Goal: Information Seeking & Learning: Learn about a topic

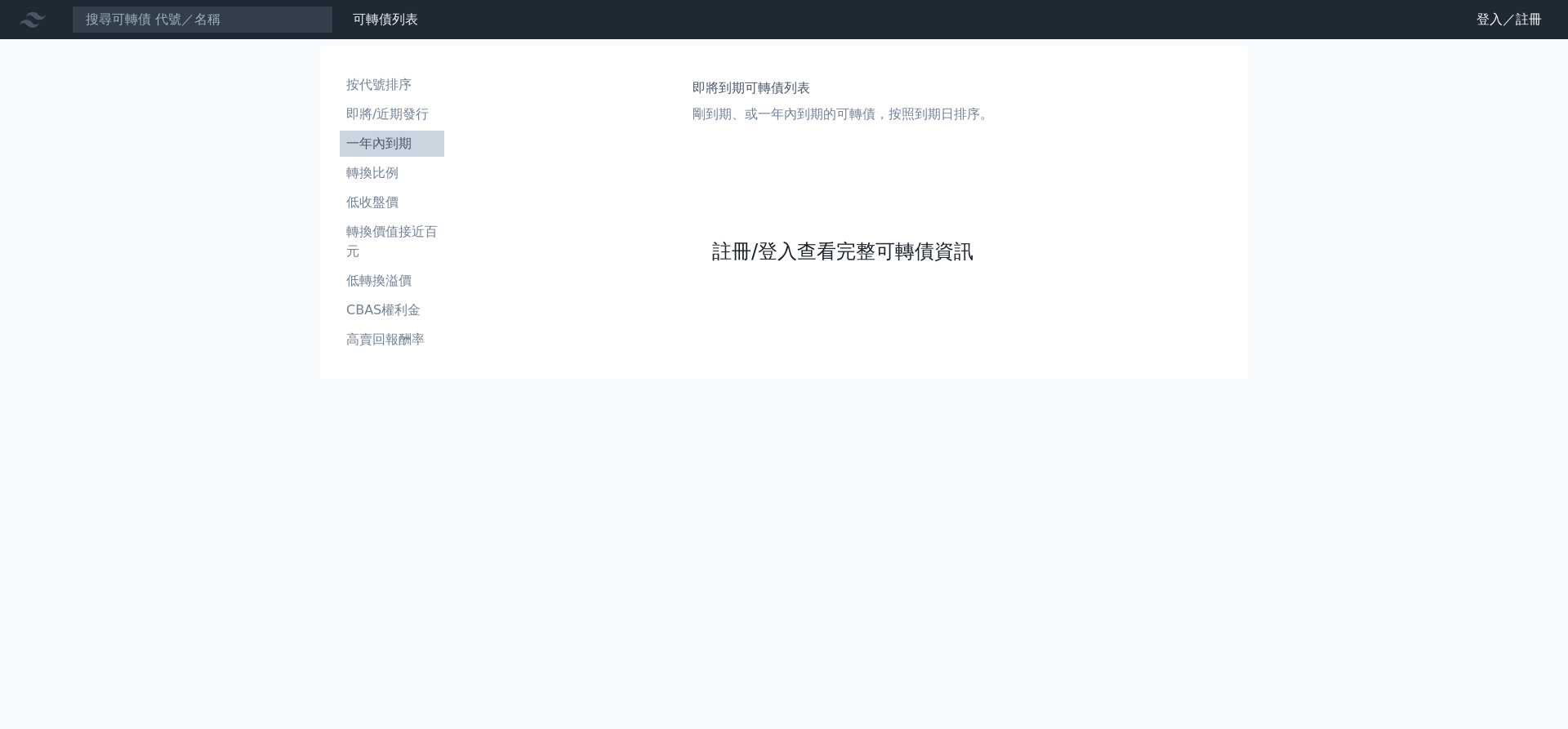
click at [842, 251] on link "註冊/登入查看完整可轉債資訊" at bounding box center [842, 251] width 261 height 26
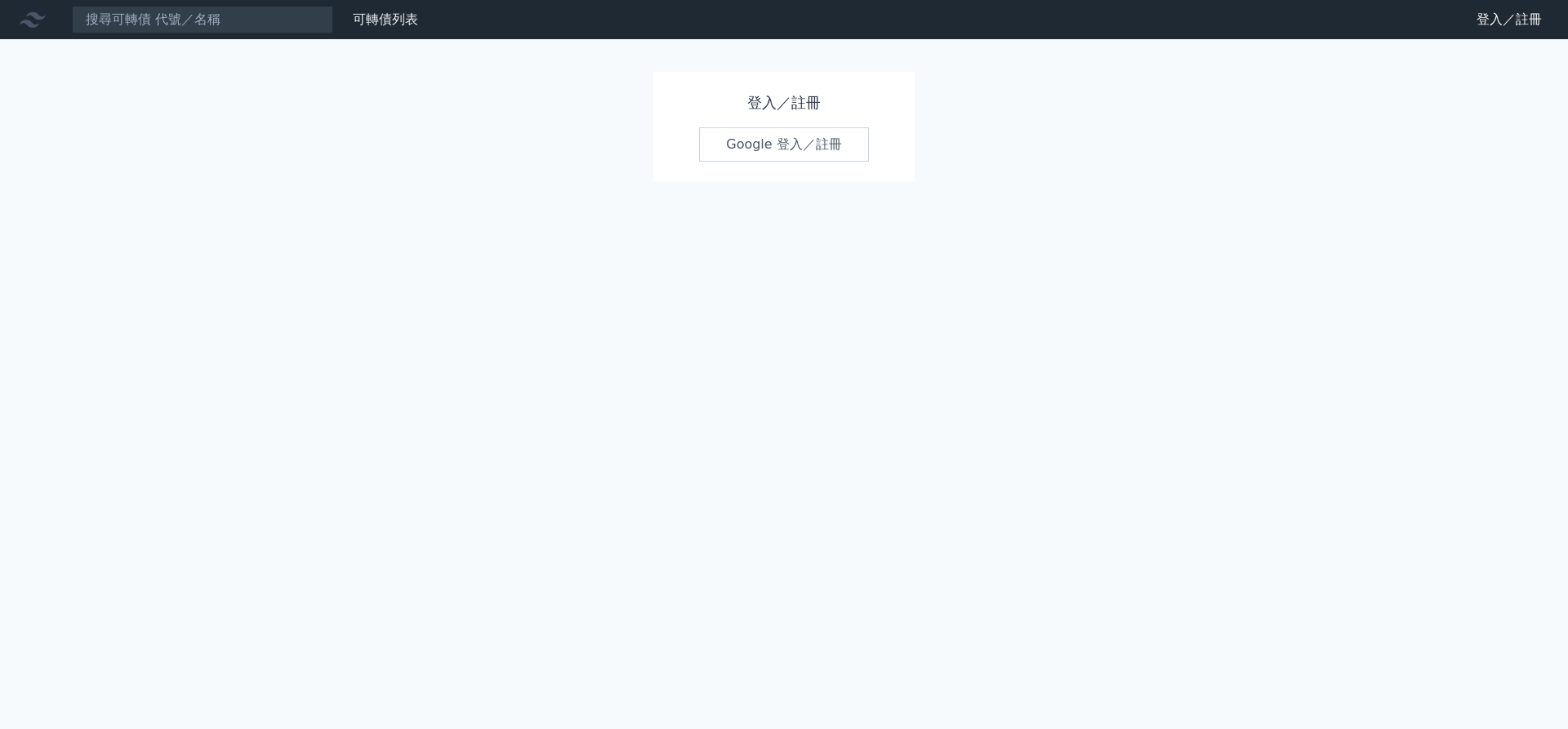
click at [784, 145] on link "Google 登入／註冊" at bounding box center [784, 144] width 170 height 34
